Goal: Task Accomplishment & Management: Manage account settings

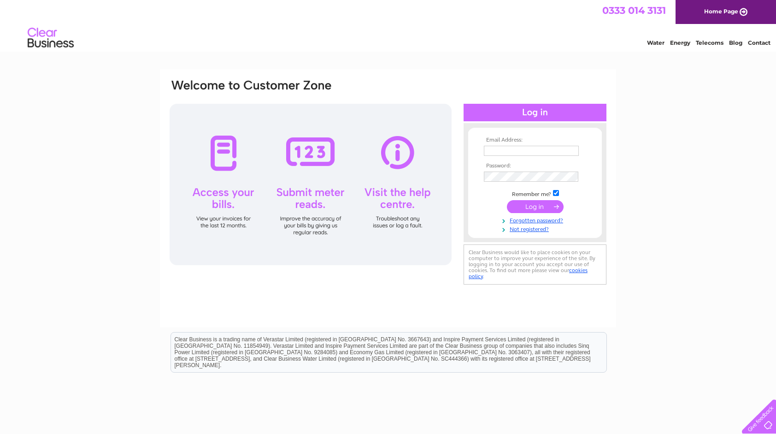
type input "[PERSON_NAME][EMAIL_ADDRESS][DOMAIN_NAME]"
click at [539, 205] on input "submit" at bounding box center [535, 206] width 57 height 13
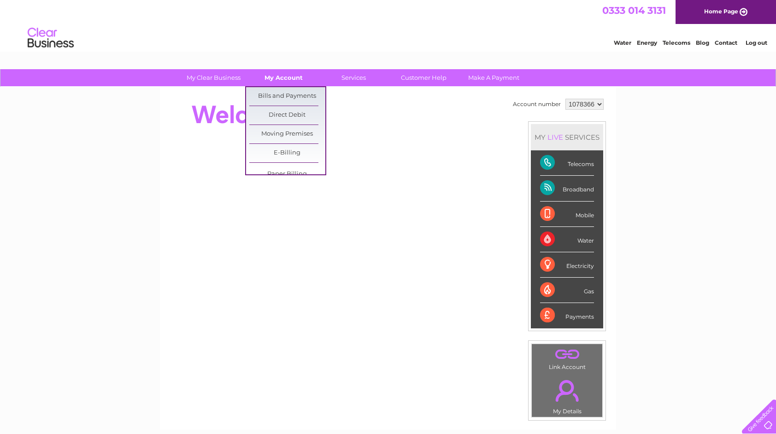
click at [279, 81] on link "My Account" at bounding box center [284, 77] width 76 height 17
click at [278, 97] on link "Bills and Payments" at bounding box center [287, 96] width 76 height 18
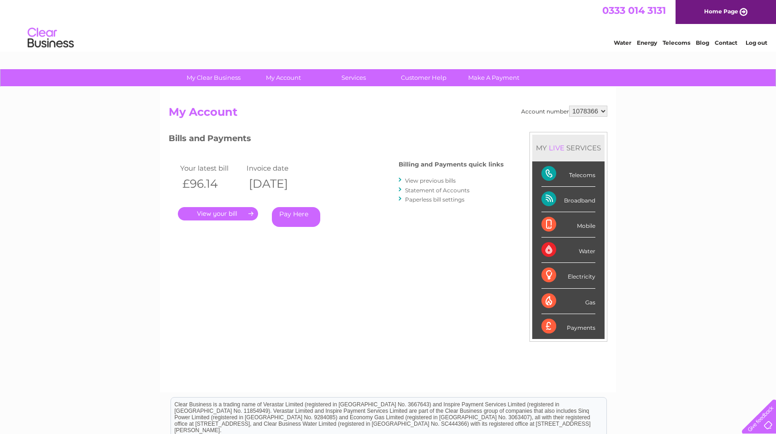
click at [223, 215] on link "." at bounding box center [218, 213] width 80 height 13
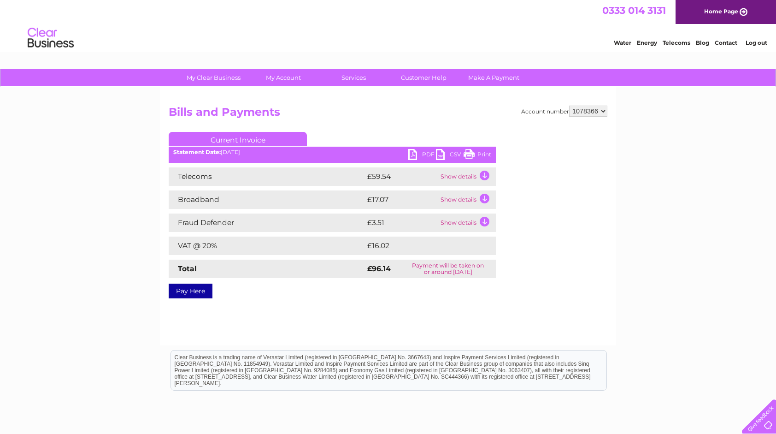
click at [422, 150] on link "PDF" at bounding box center [422, 155] width 28 height 13
click at [531, 307] on div "Account number 1078366 Bills and Payments Current Invoice PDF CSV Print" at bounding box center [388, 216] width 456 height 258
